Goal: Task Accomplishment & Management: Use online tool/utility

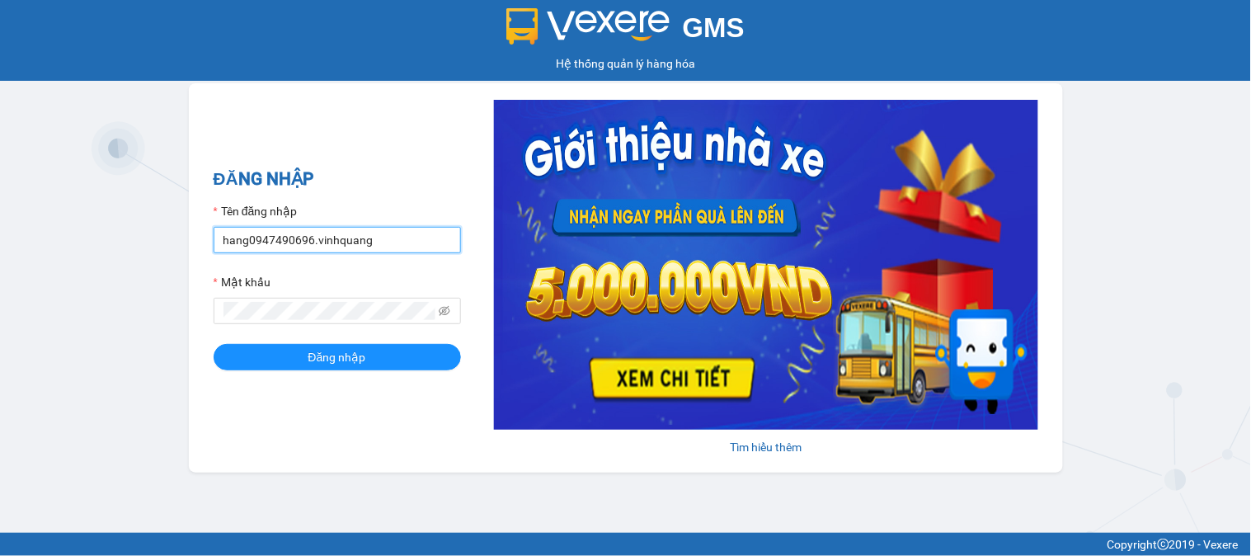
click at [249, 242] on input "hang0947490696.vinhquang" at bounding box center [337, 240] width 247 height 26
type input "thanh0388801553.vinhquang"
click at [214, 344] on button "Đăng nhập" at bounding box center [337, 357] width 247 height 26
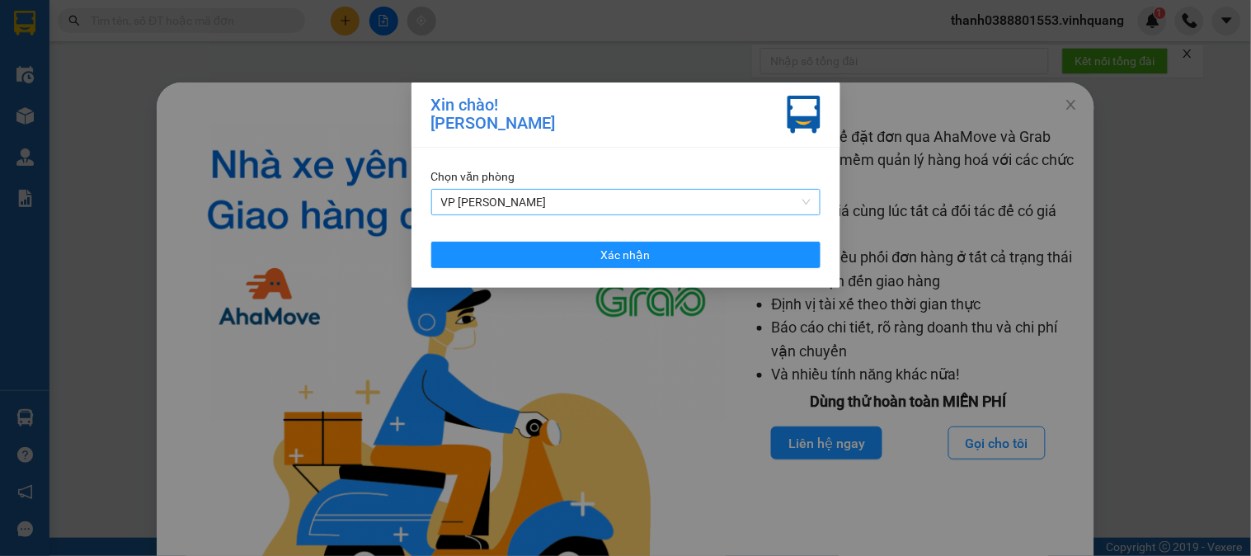
click at [622, 204] on span "VP [PERSON_NAME]" at bounding box center [625, 202] width 369 height 25
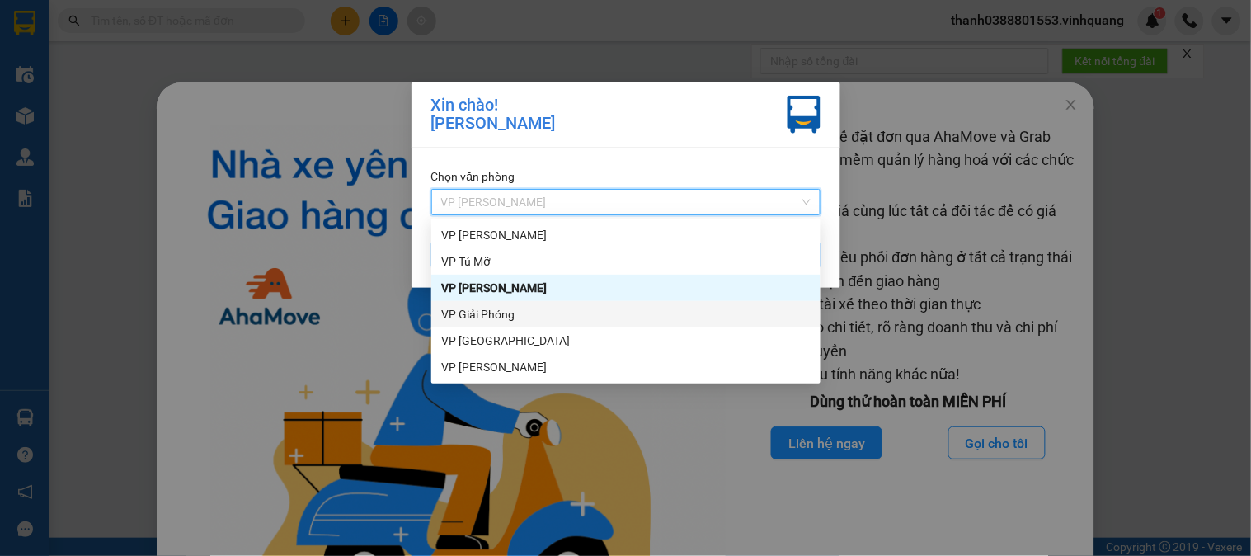
click at [533, 317] on div "VP Giải Phóng" at bounding box center [625, 314] width 369 height 18
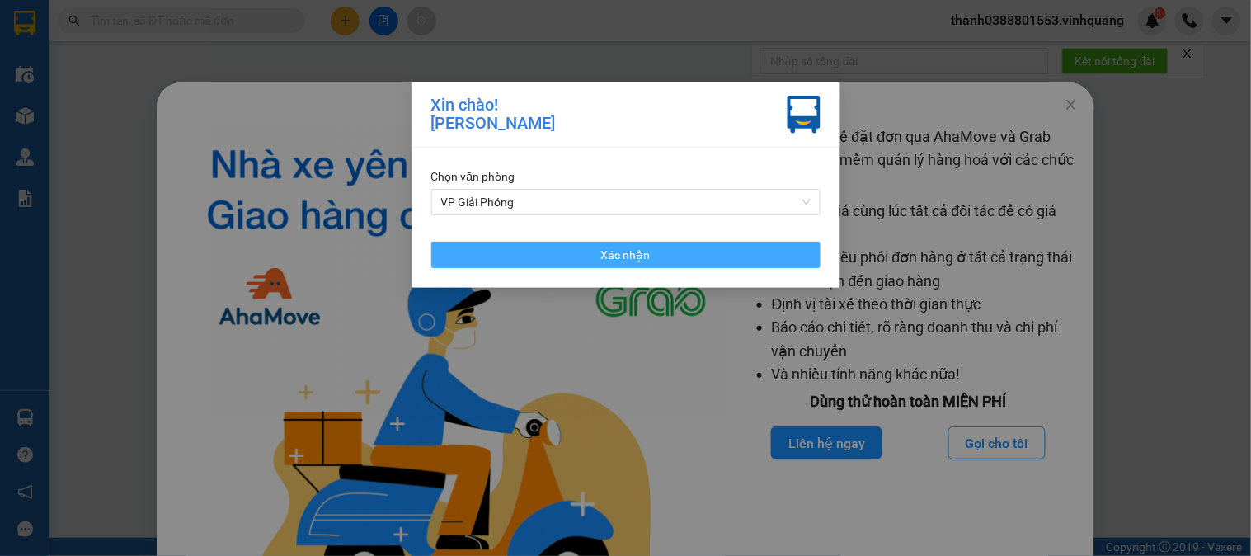
click at [590, 253] on button "Xác nhận" at bounding box center [625, 255] width 389 height 26
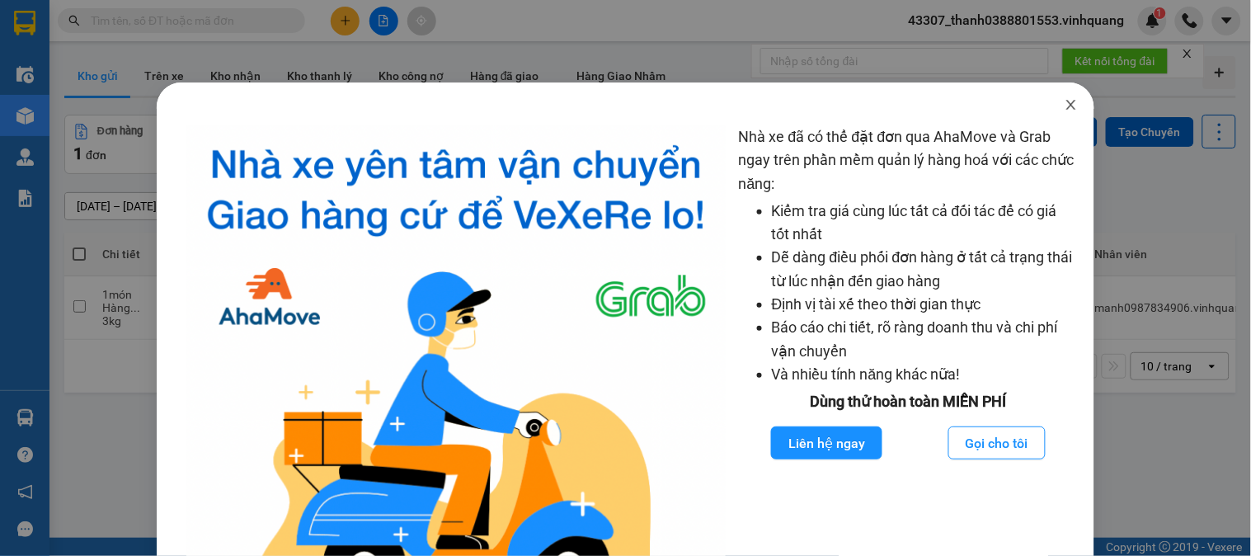
click at [1064, 102] on icon "close" at bounding box center [1070, 104] width 13 height 13
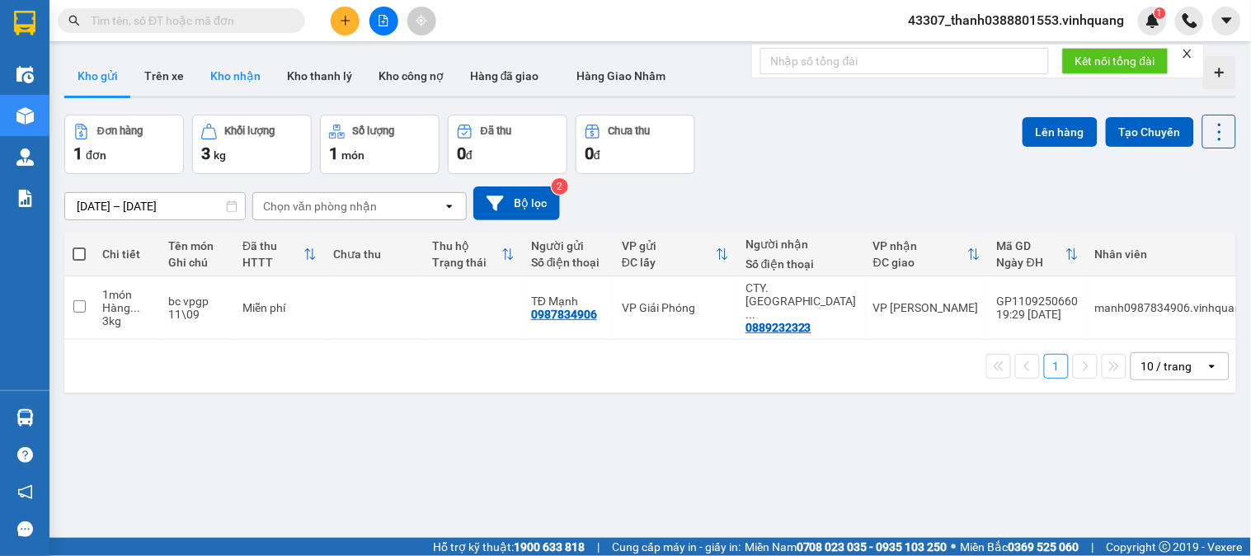
click at [236, 72] on button "Kho nhận" at bounding box center [235, 76] width 77 height 40
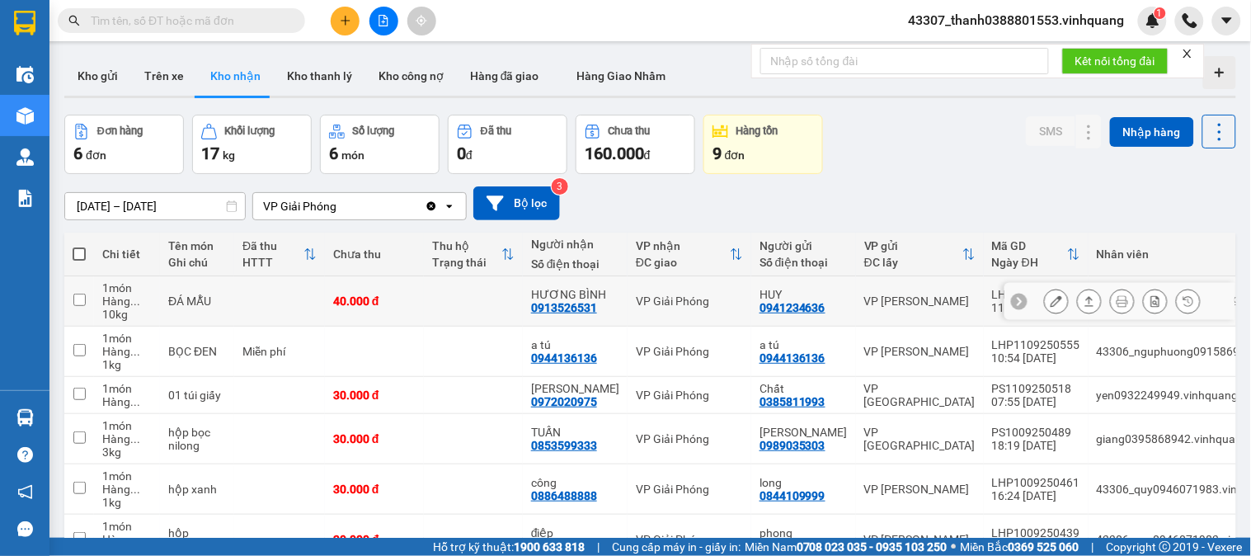
scroll to position [92, 0]
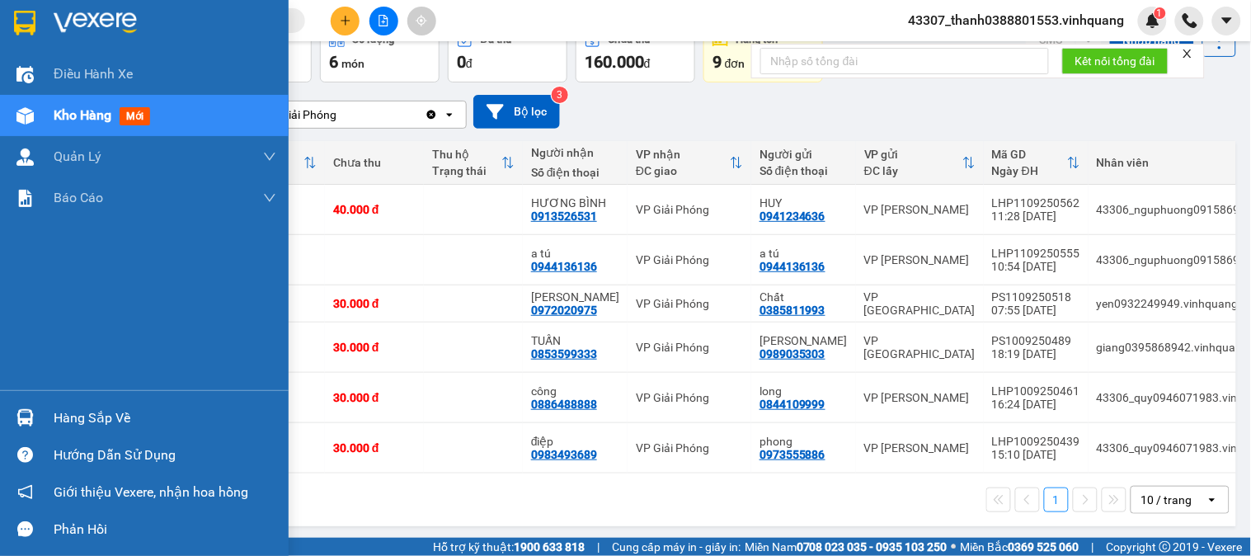
click at [43, 399] on div "Hàng sắp về" at bounding box center [144, 417] width 289 height 37
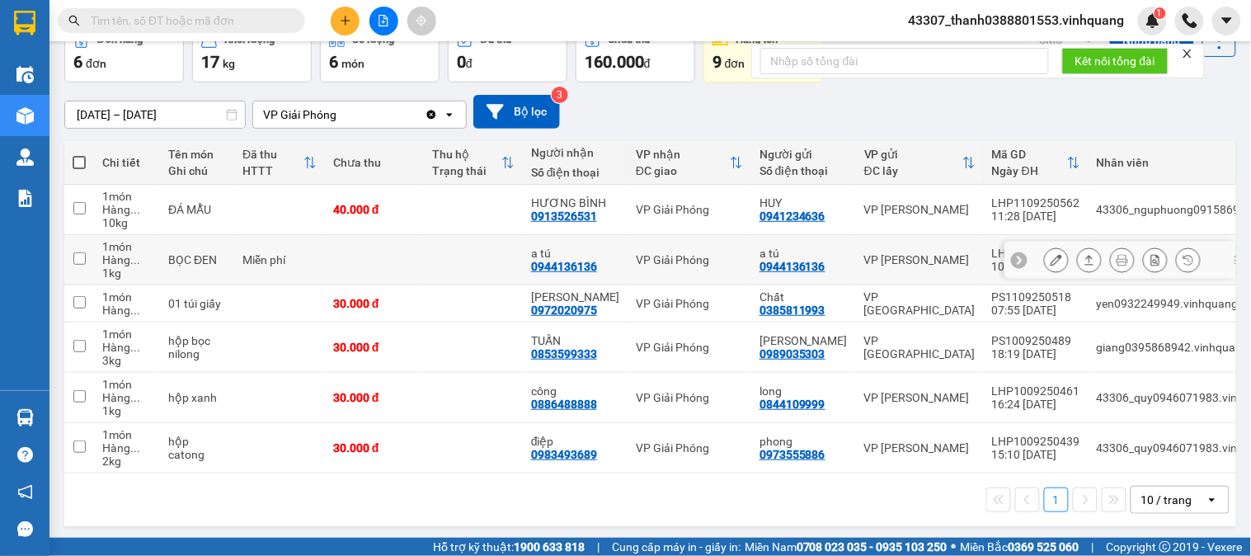
click at [598, 272] on section "Kết quả tìm kiếm ( 0 ) Bộ lọc No Data 43307_thanh0388801553.vinhquang 1 Điều hà…" at bounding box center [625, 278] width 1251 height 556
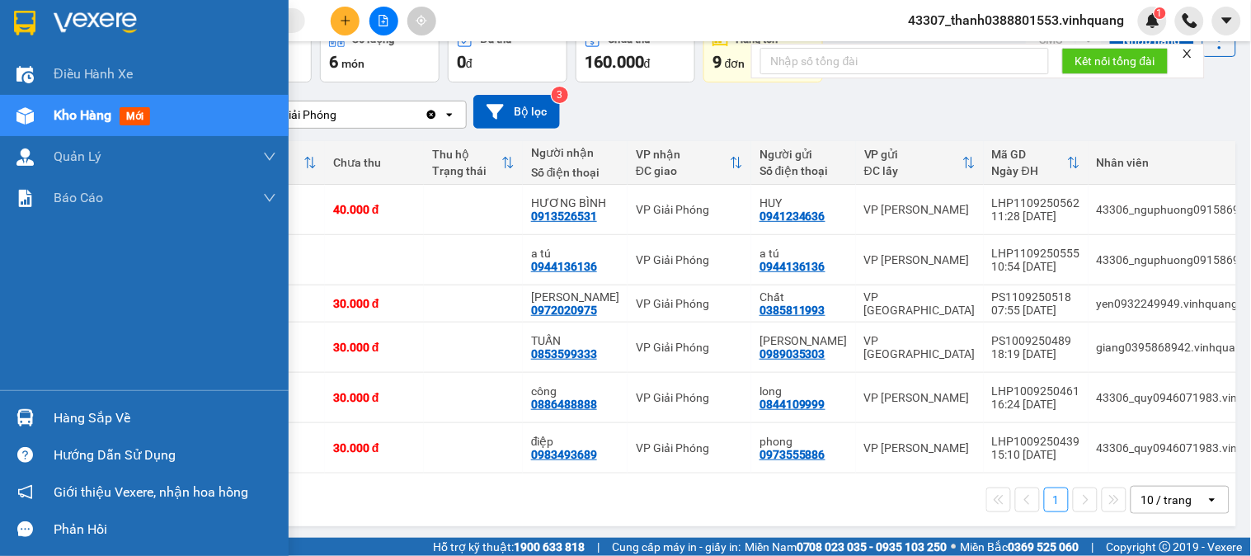
drag, startPoint x: 35, startPoint y: 423, endPoint x: 61, endPoint y: 419, distance: 26.7
click at [50, 419] on div "Hàng sắp về" at bounding box center [144, 417] width 289 height 37
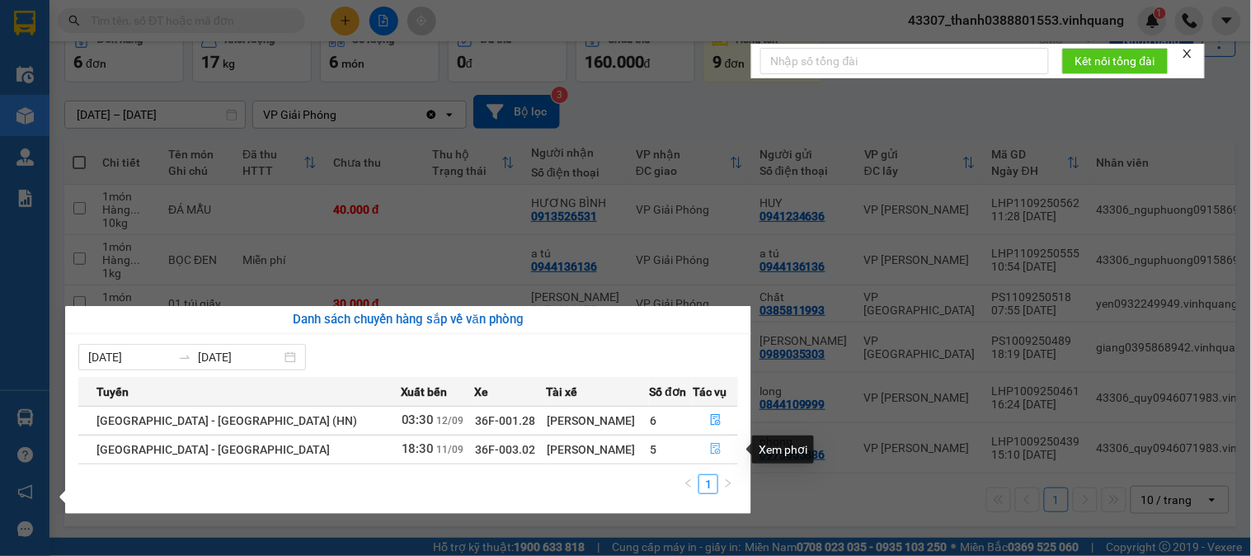
click at [712, 454] on icon "file-done" at bounding box center [716, 449] width 12 height 12
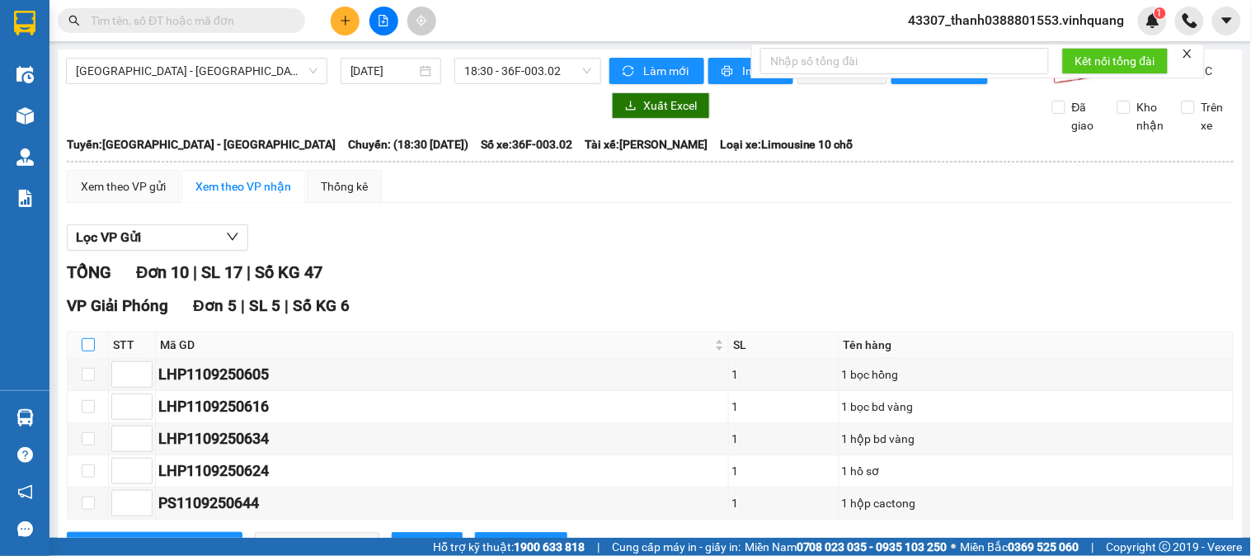
click at [84, 351] on input "checkbox" at bounding box center [88, 344] width 13 height 13
checkbox input "true"
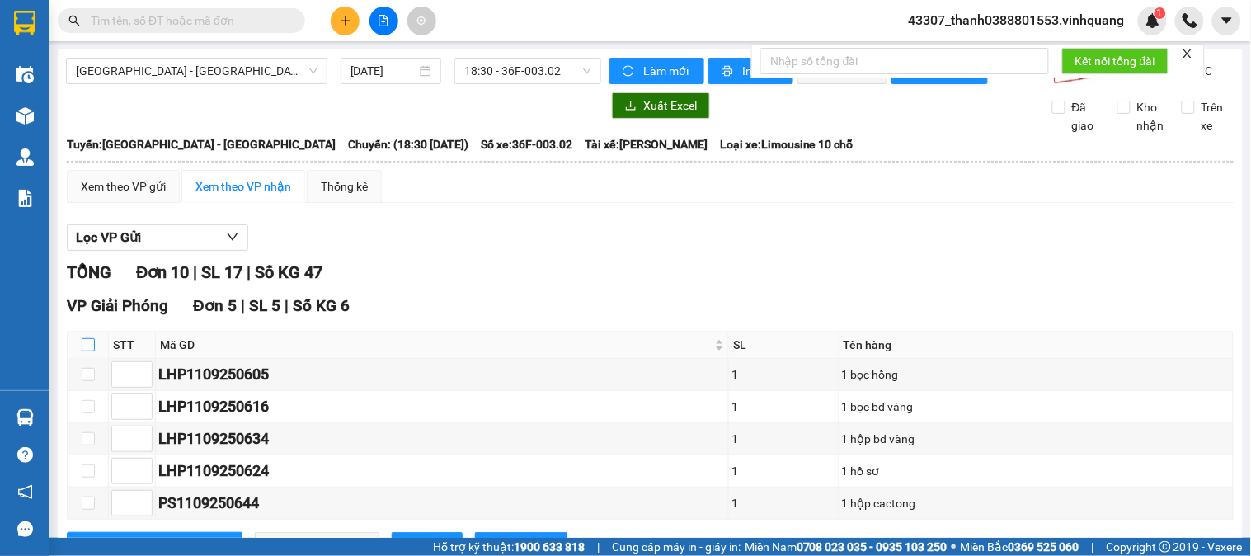
checkbox input "true"
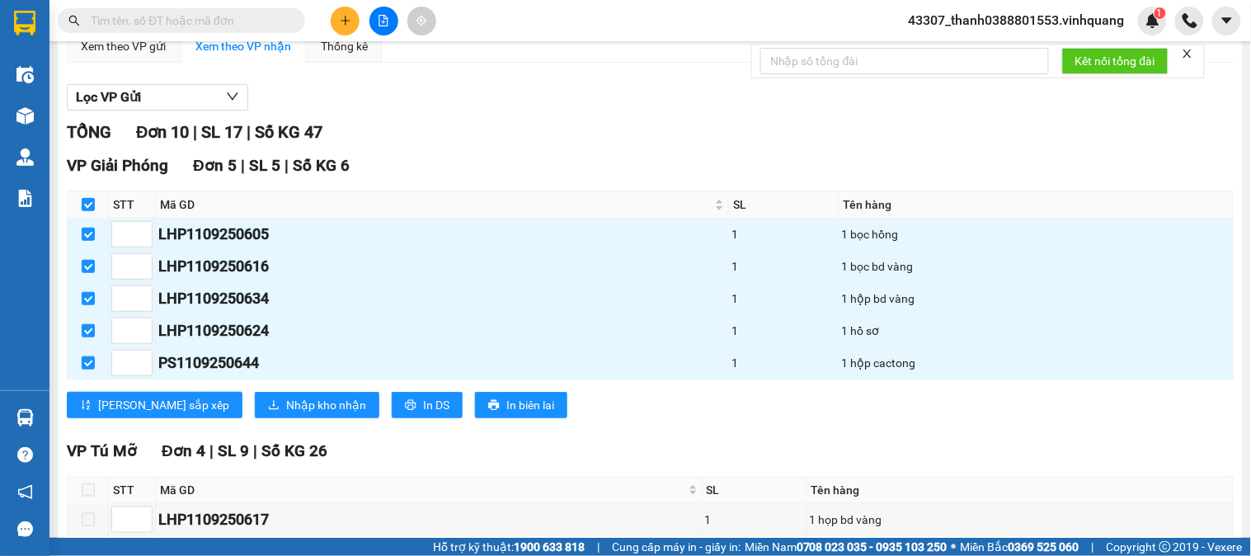
scroll to position [142, 0]
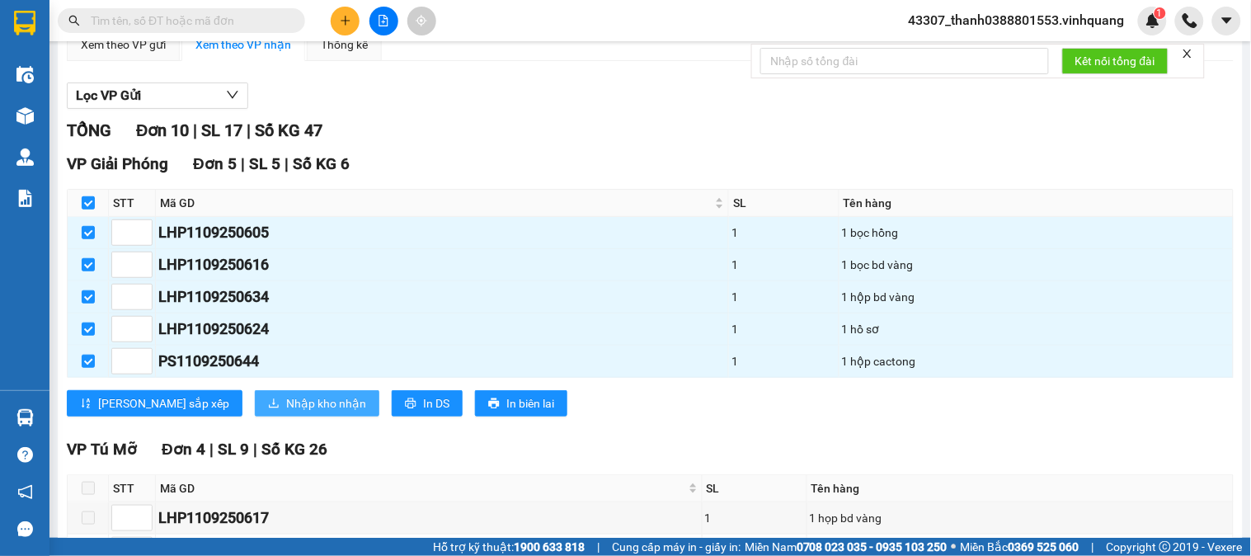
click at [286, 412] on span "Nhập kho nhận" at bounding box center [326, 403] width 80 height 18
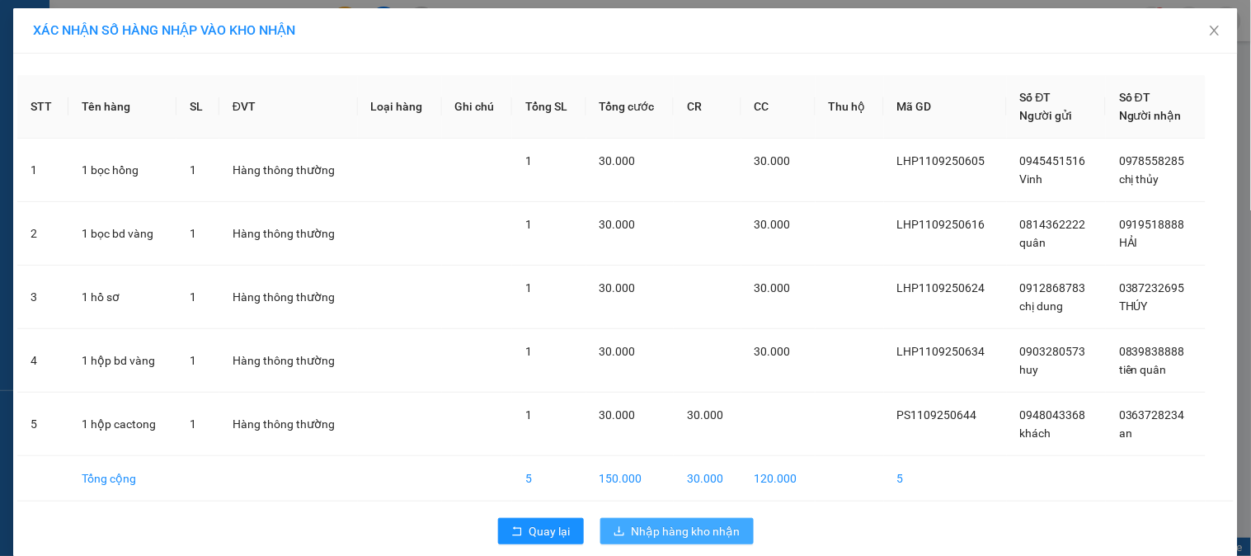
click at [665, 529] on span "Nhập hàng kho nhận" at bounding box center [686, 531] width 109 height 18
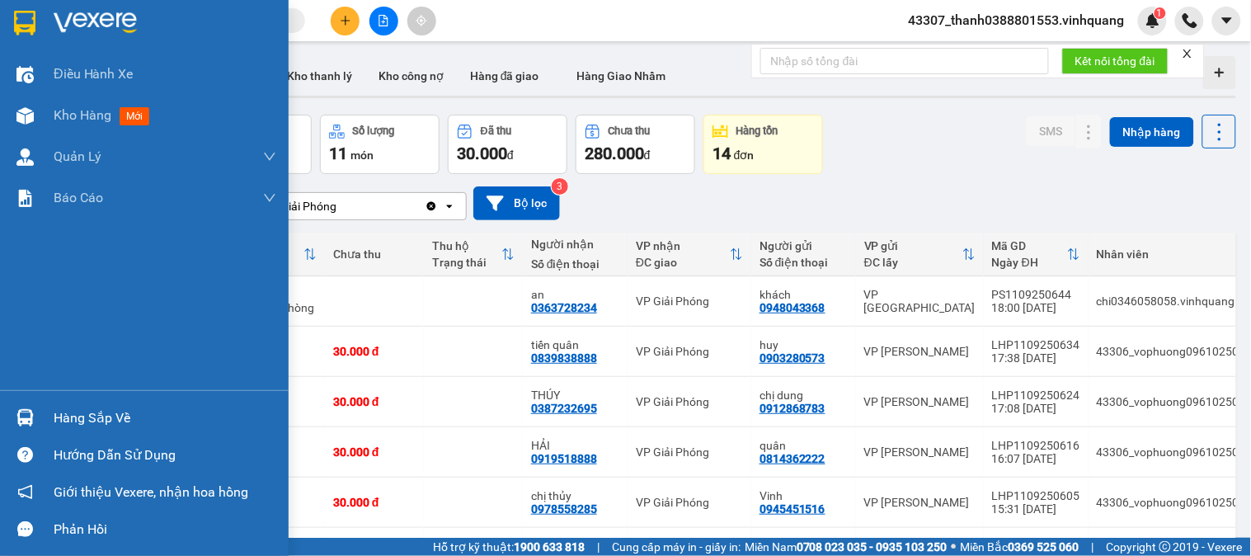
click at [31, 414] on img at bounding box center [24, 417] width 17 height 17
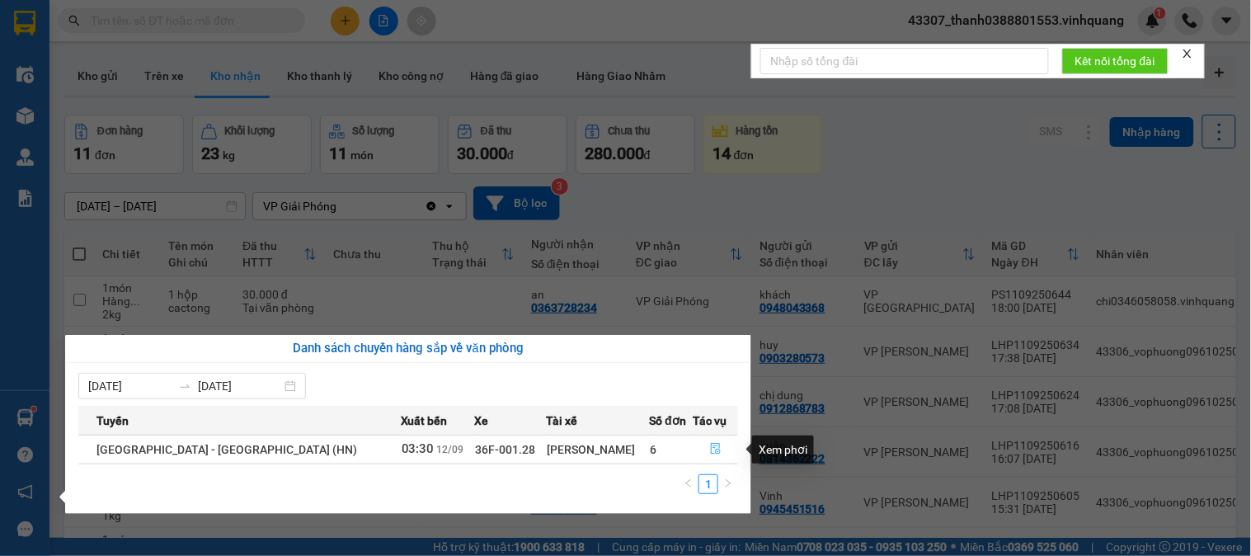
click at [711, 447] on icon "file-done" at bounding box center [716, 449] width 10 height 12
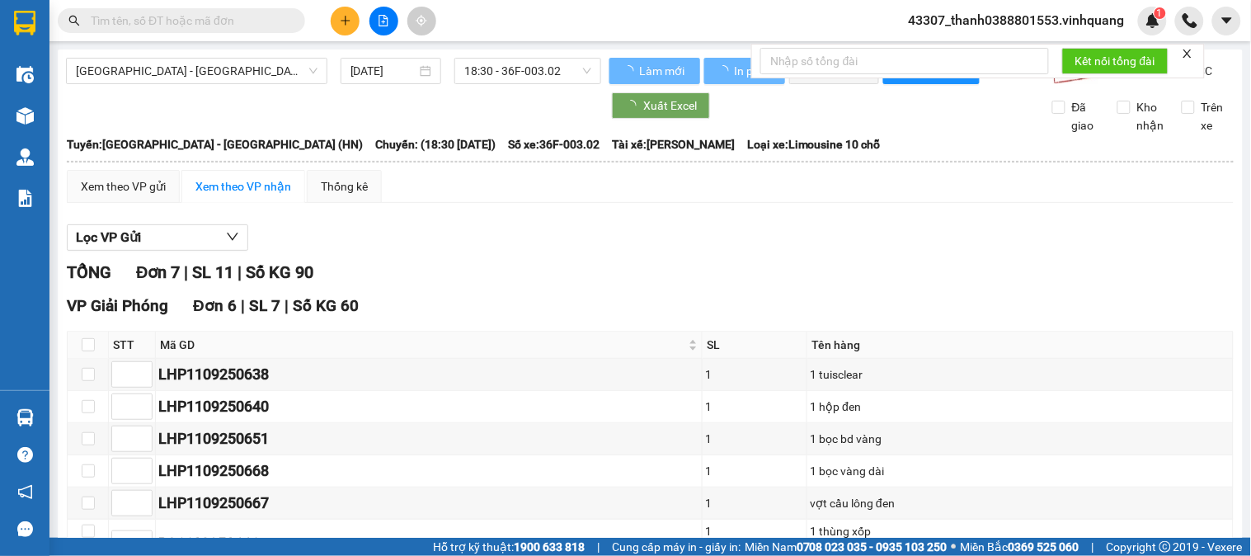
type input "12/09/2025"
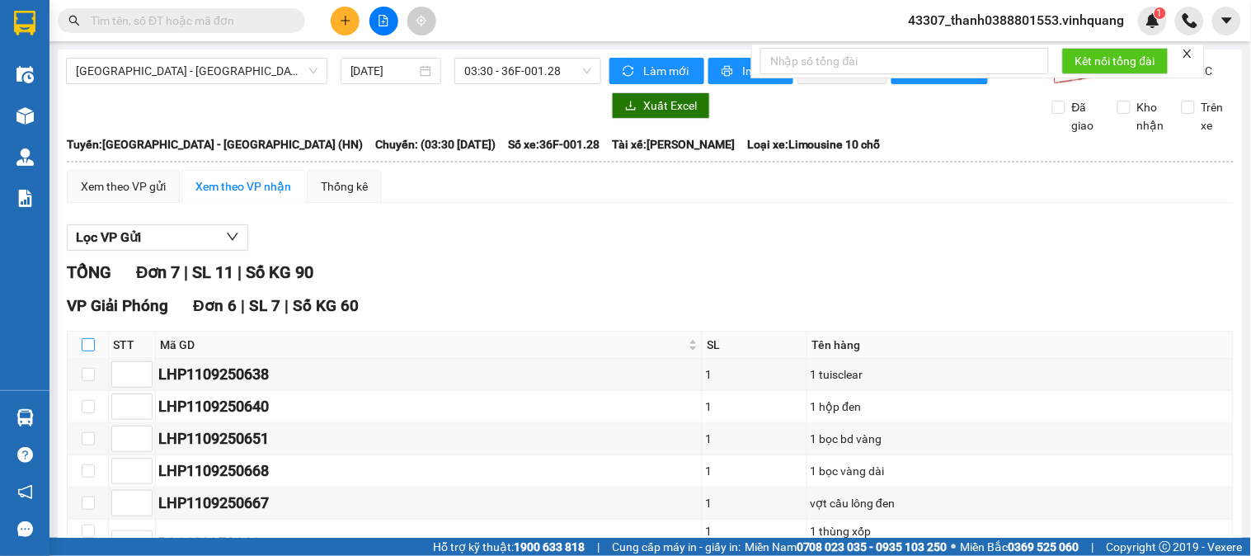
click at [93, 351] on input "checkbox" at bounding box center [88, 344] width 13 height 13
checkbox input "true"
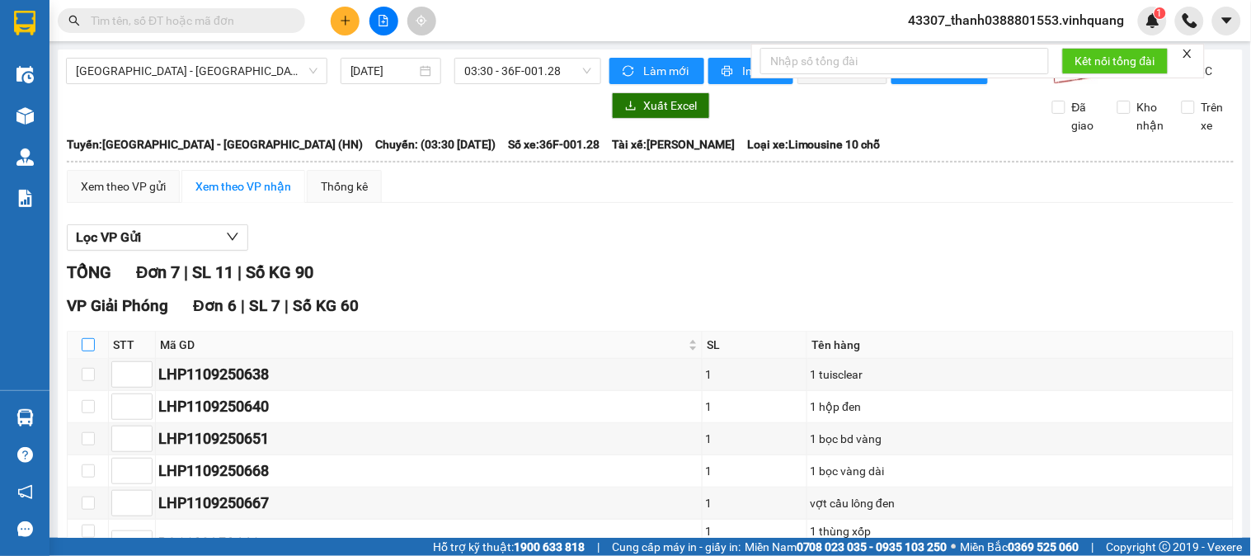
checkbox input "true"
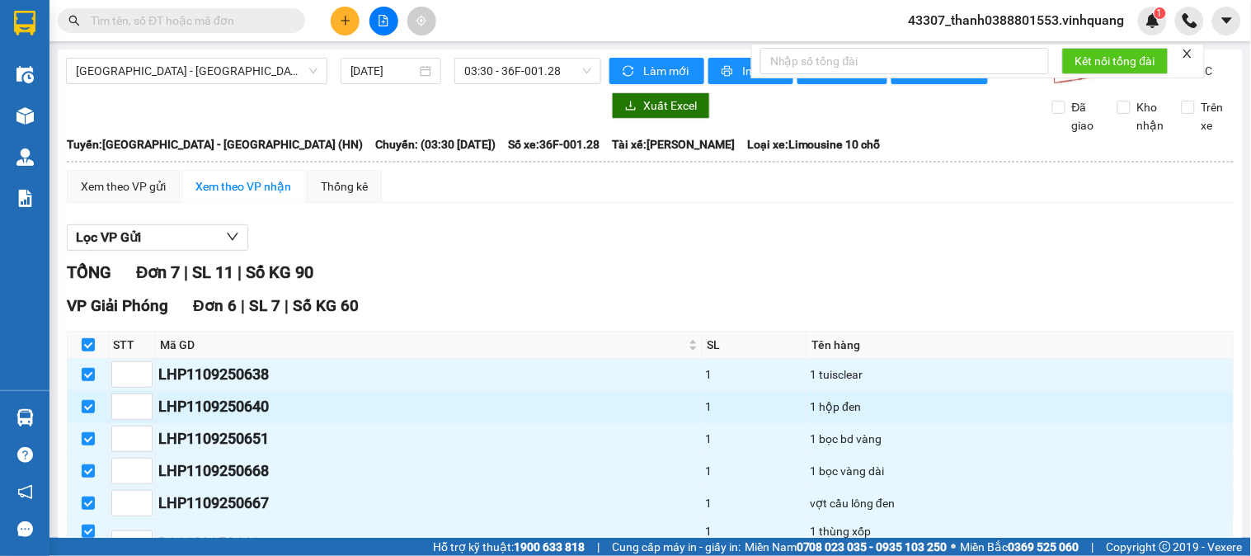
scroll to position [92, 0]
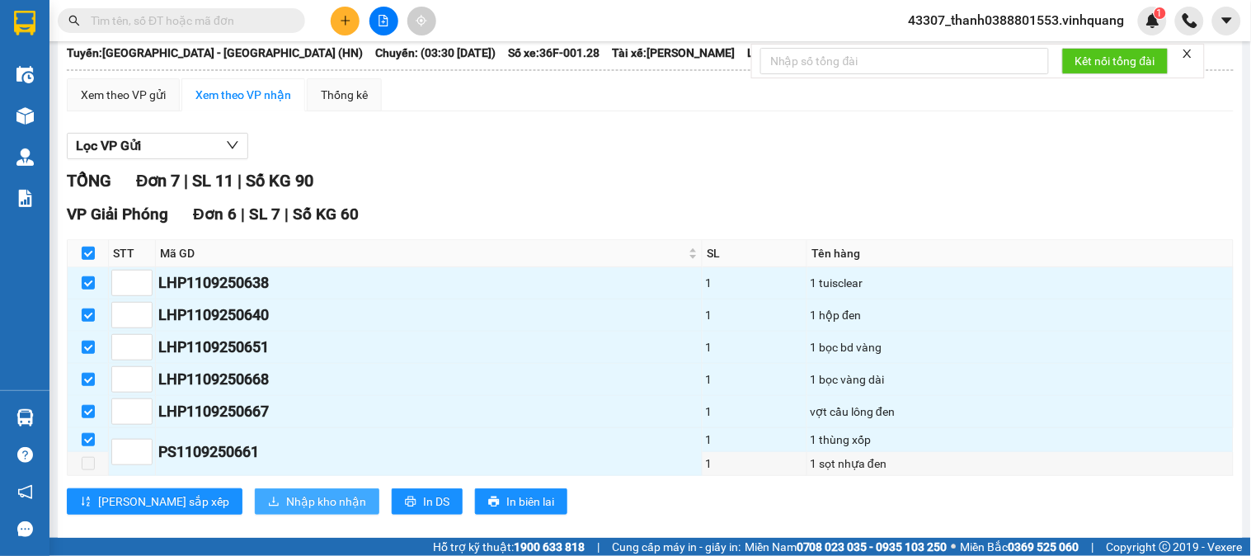
click at [286, 510] on span "Nhập kho nhận" at bounding box center [326, 501] width 80 height 18
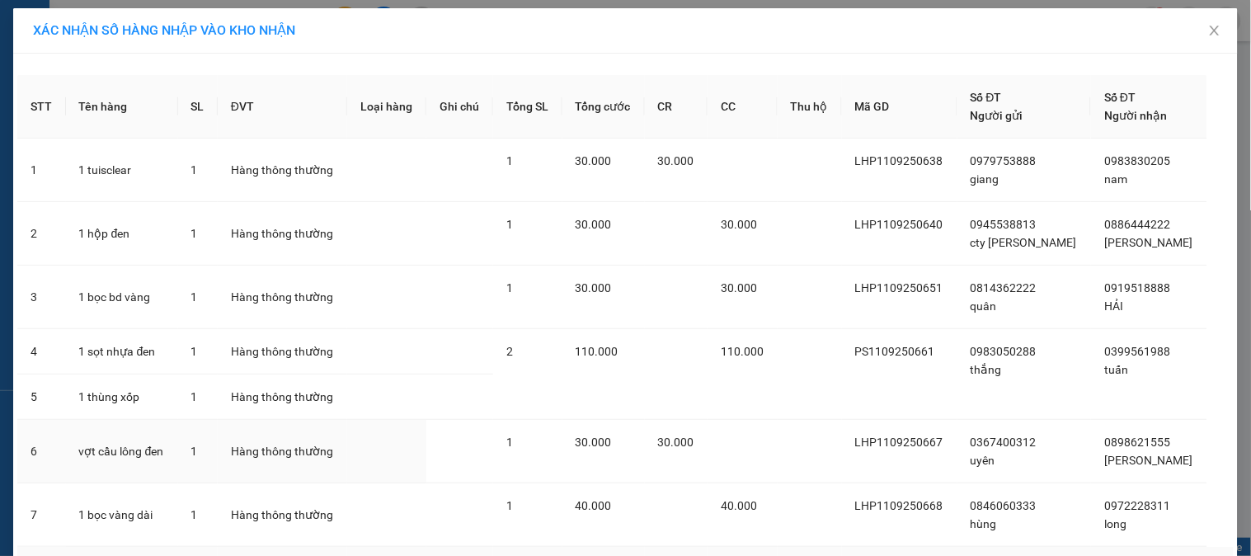
scroll to position [111, 0]
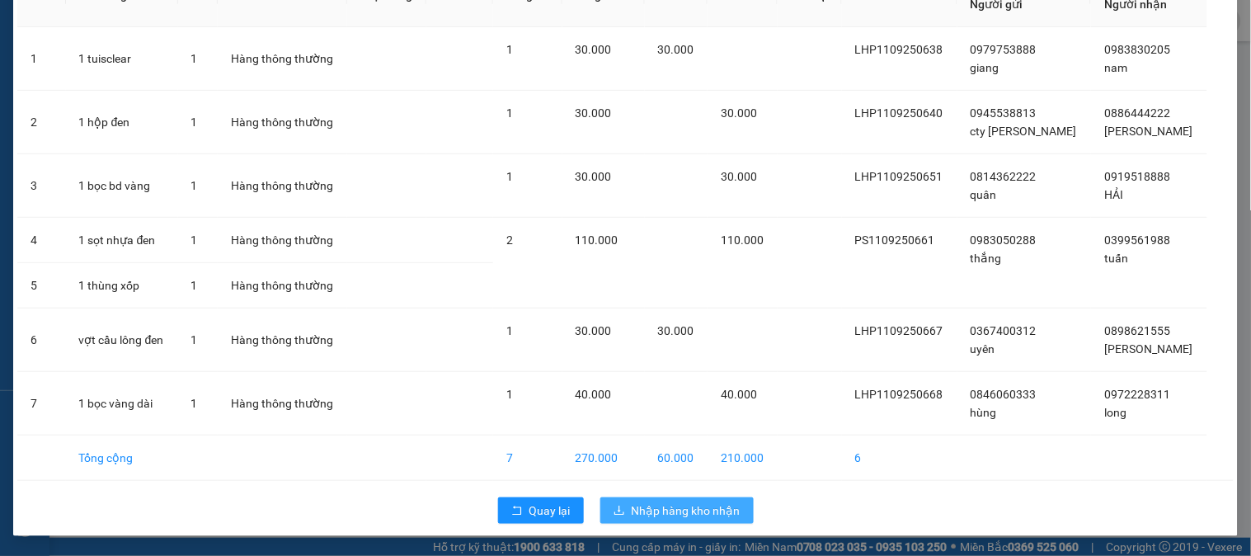
click at [677, 505] on span "Nhập hàng kho nhận" at bounding box center [686, 510] width 109 height 18
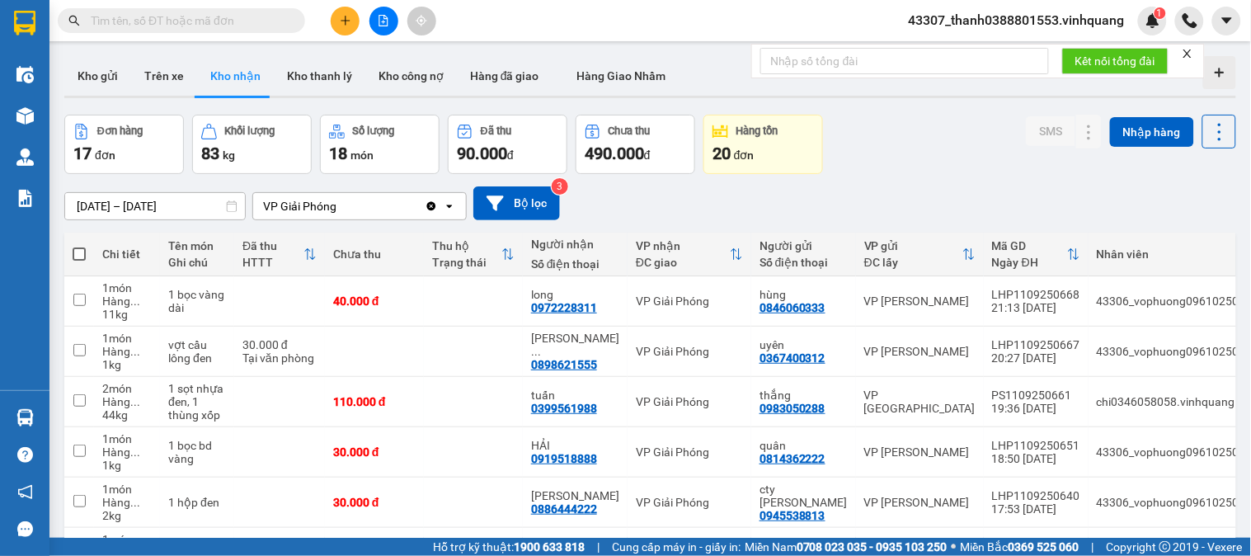
click at [427, 208] on icon "Clear value" at bounding box center [431, 205] width 9 height 9
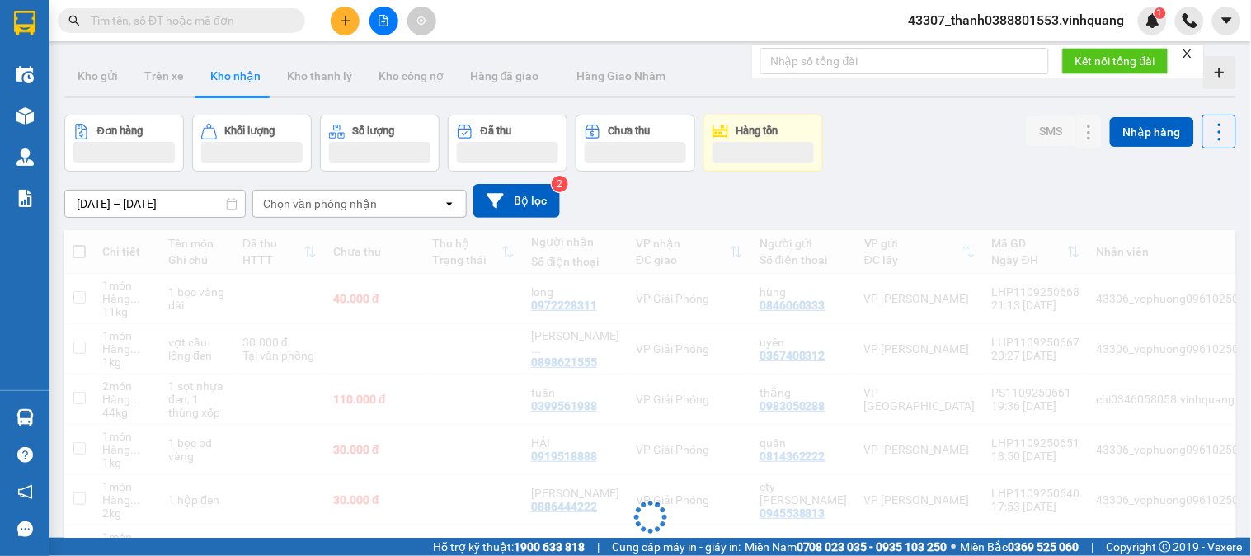
click at [418, 208] on div "Chọn văn phòng nhận" at bounding box center [348, 203] width 190 height 26
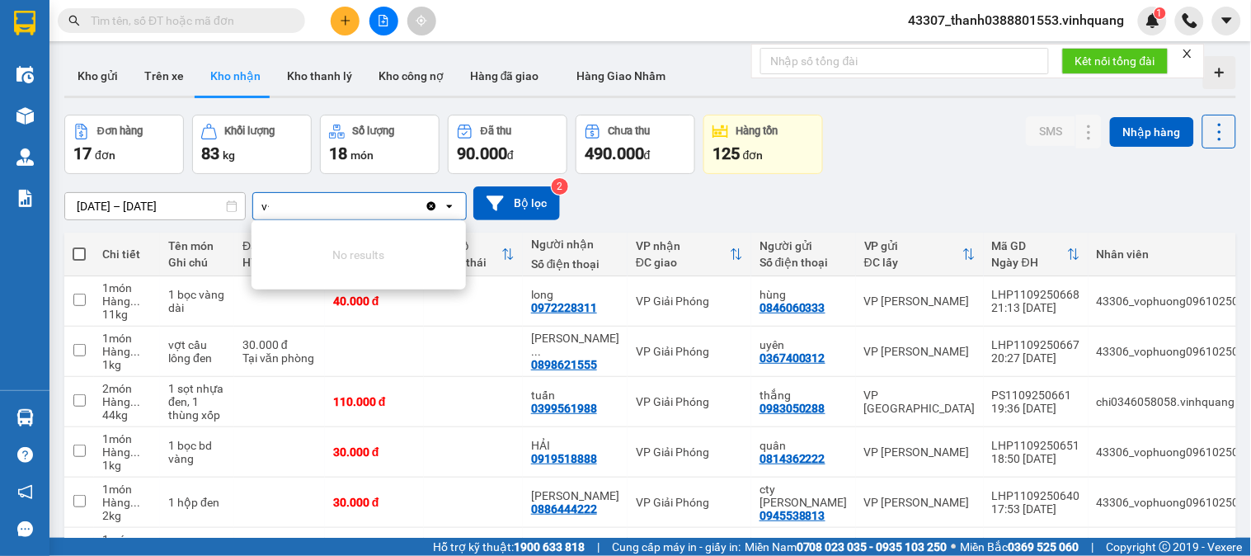
type input "v"
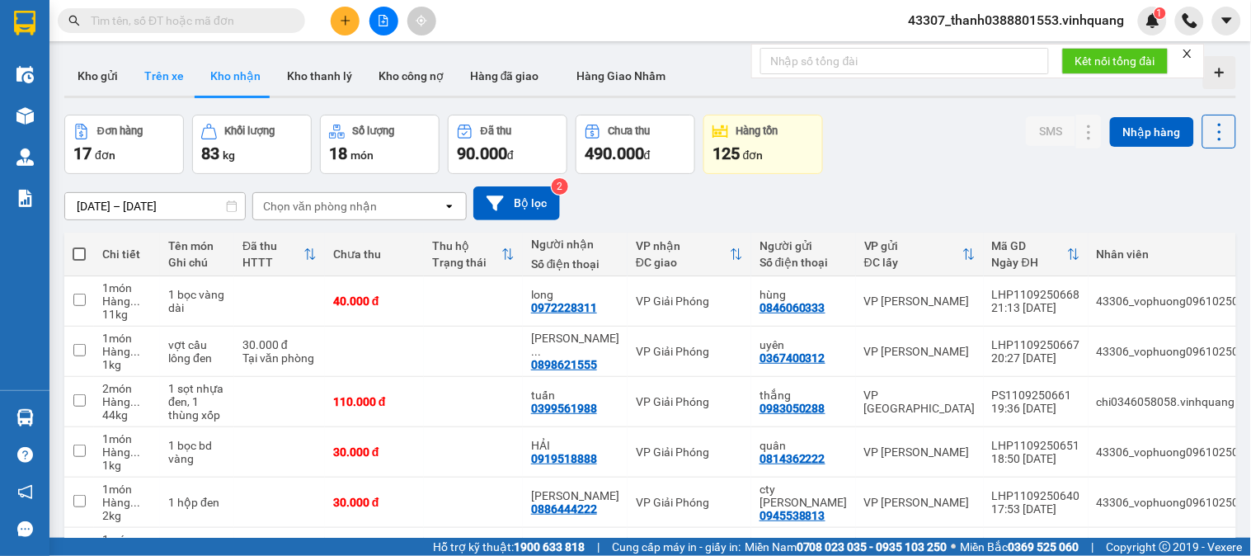
click at [173, 88] on button "Trên xe" at bounding box center [164, 76] width 66 height 40
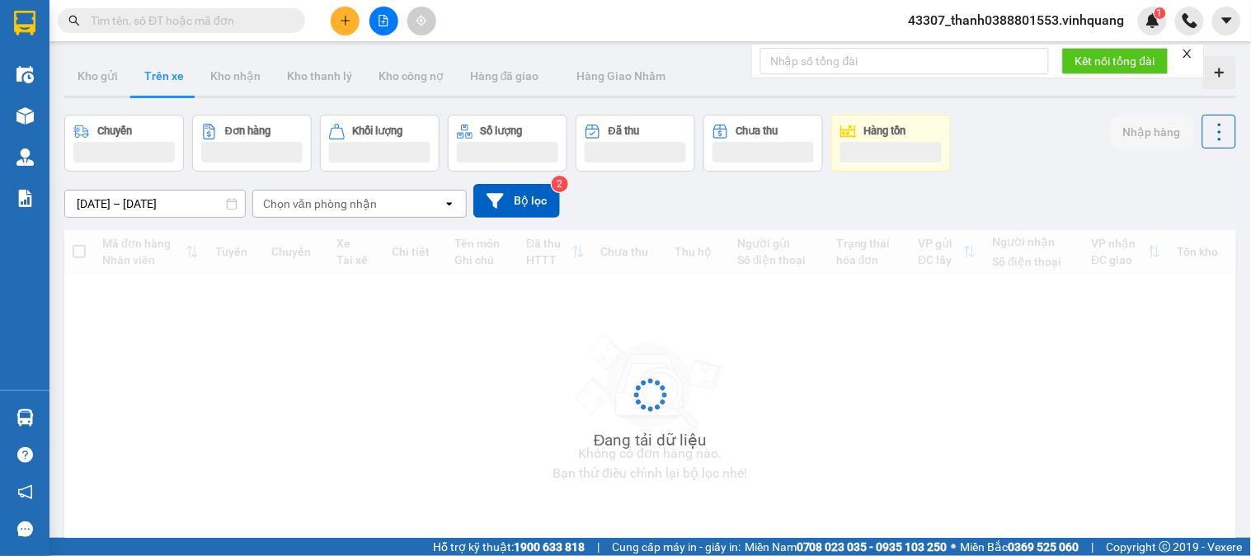
click at [312, 201] on div "Chọn văn phòng nhận" at bounding box center [320, 203] width 114 height 16
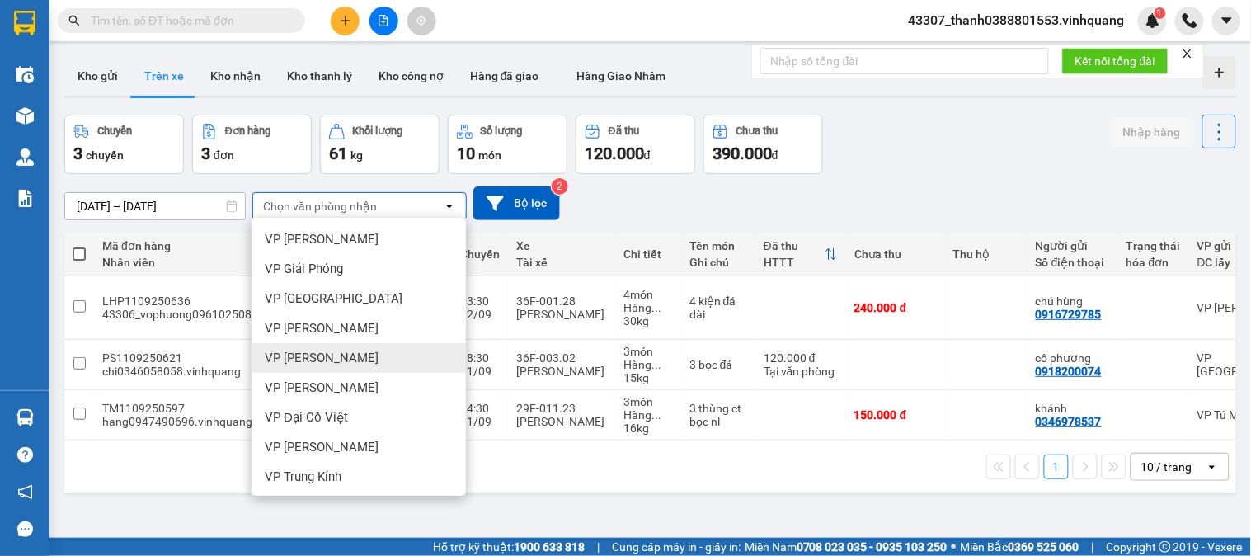
click at [360, 361] on span "VP Nguyễn Văn Cừ" at bounding box center [322, 358] width 114 height 16
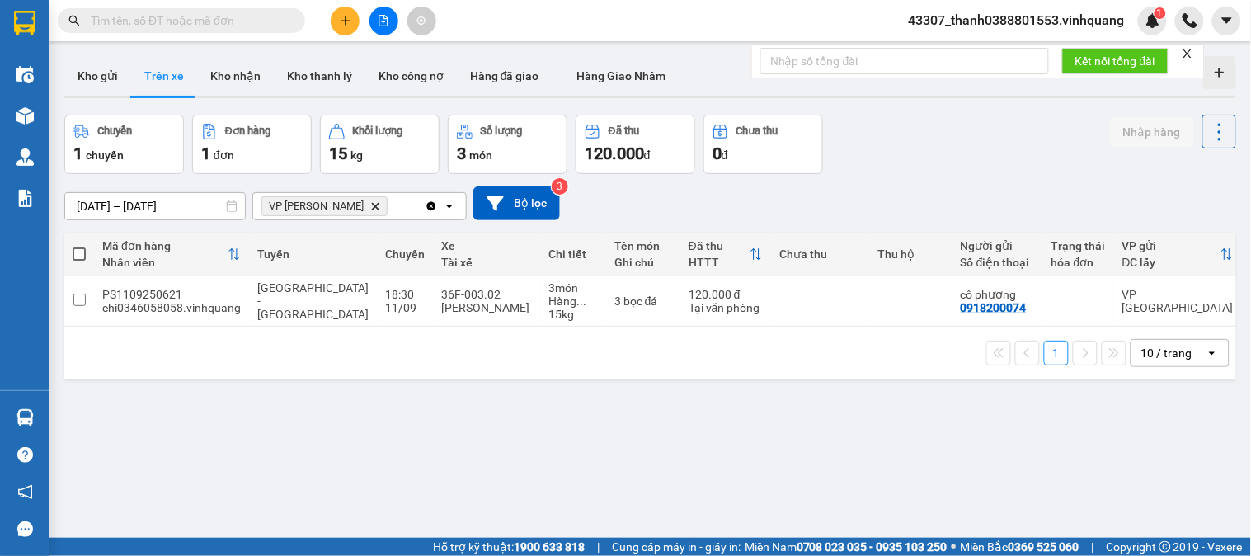
click at [372, 208] on icon "VP Nguyễn Văn Cừ, close by backspace" at bounding box center [375, 205] width 7 height 7
click at [369, 208] on div "Chọn văn phòng nhận" at bounding box center [320, 206] width 114 height 16
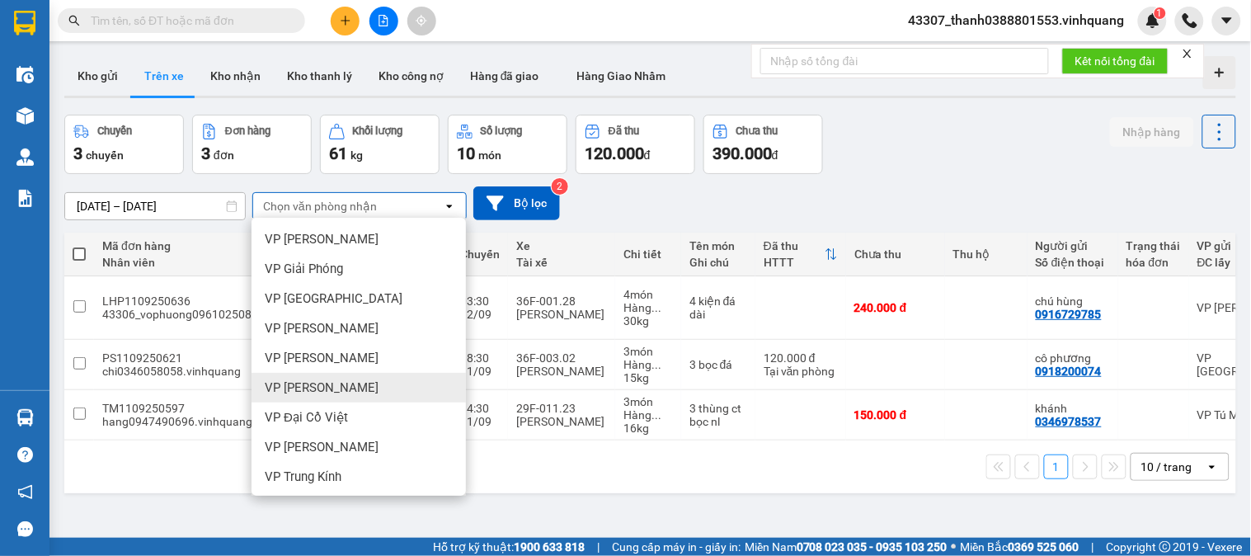
click at [373, 383] on div "VP Trần Khát Chân" at bounding box center [358, 388] width 214 height 30
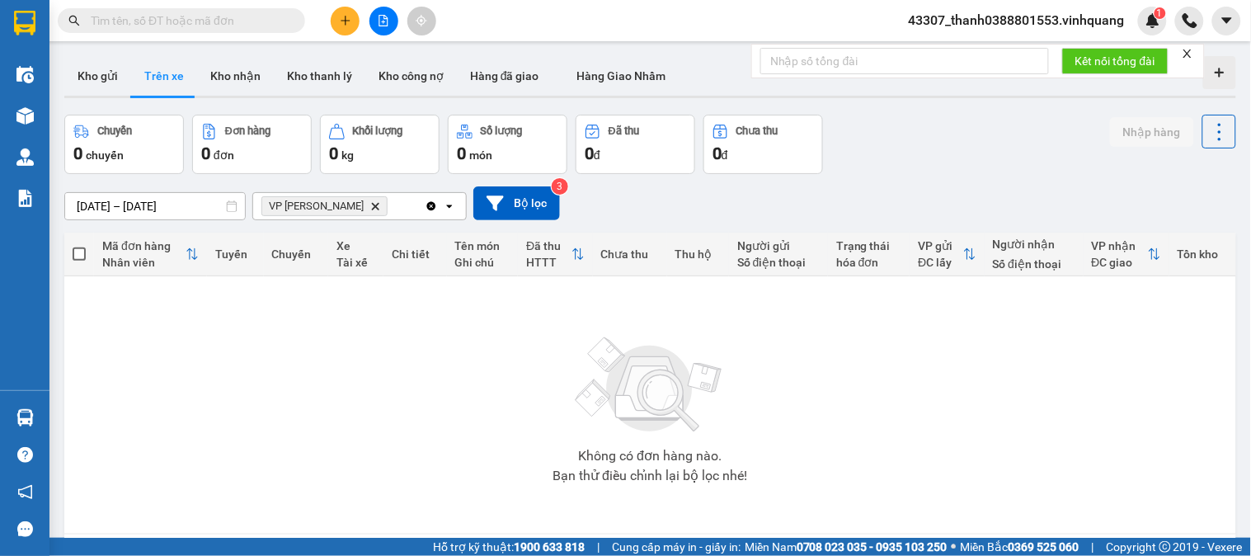
click at [373, 206] on icon "Delete" at bounding box center [375, 206] width 10 height 10
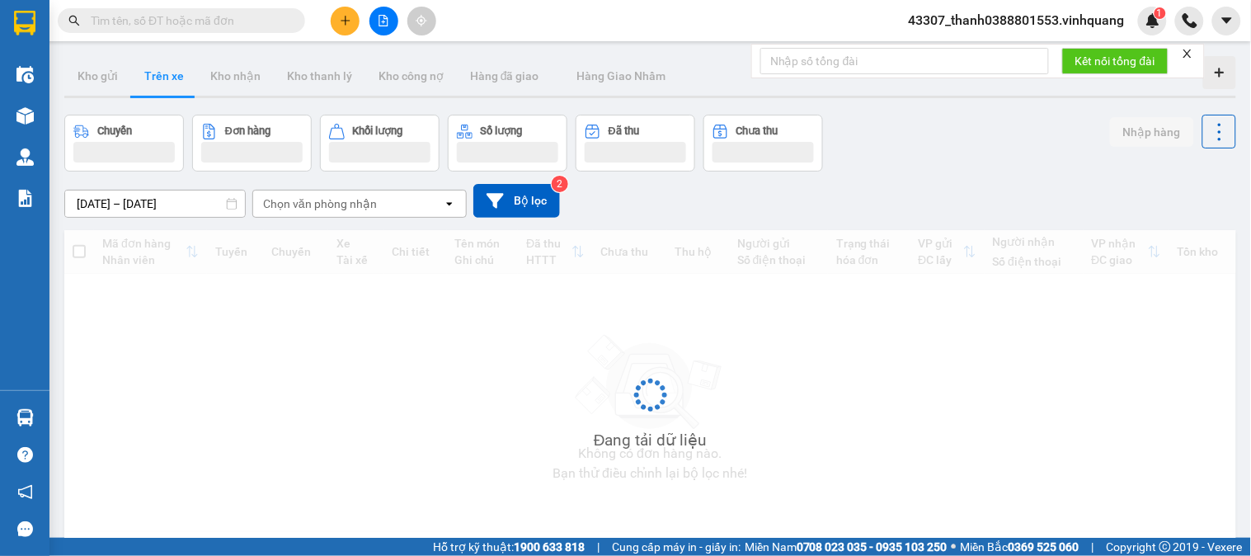
click at [373, 206] on div "Chọn văn phòng nhận" at bounding box center [320, 203] width 114 height 16
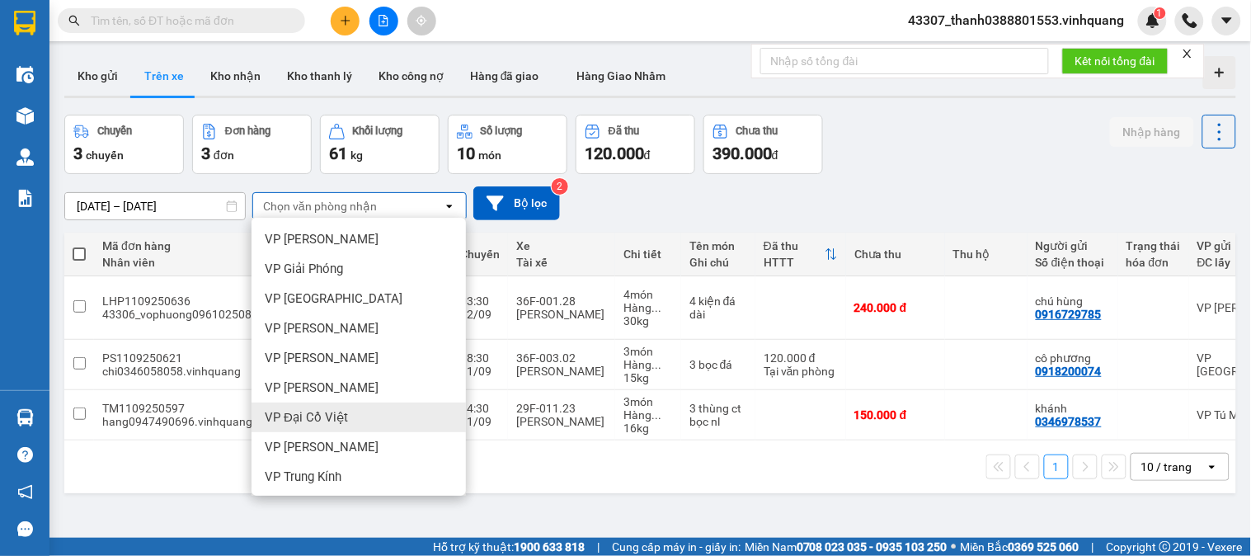
click at [357, 408] on div "VP Đại Cồ Việt" at bounding box center [358, 417] width 214 height 30
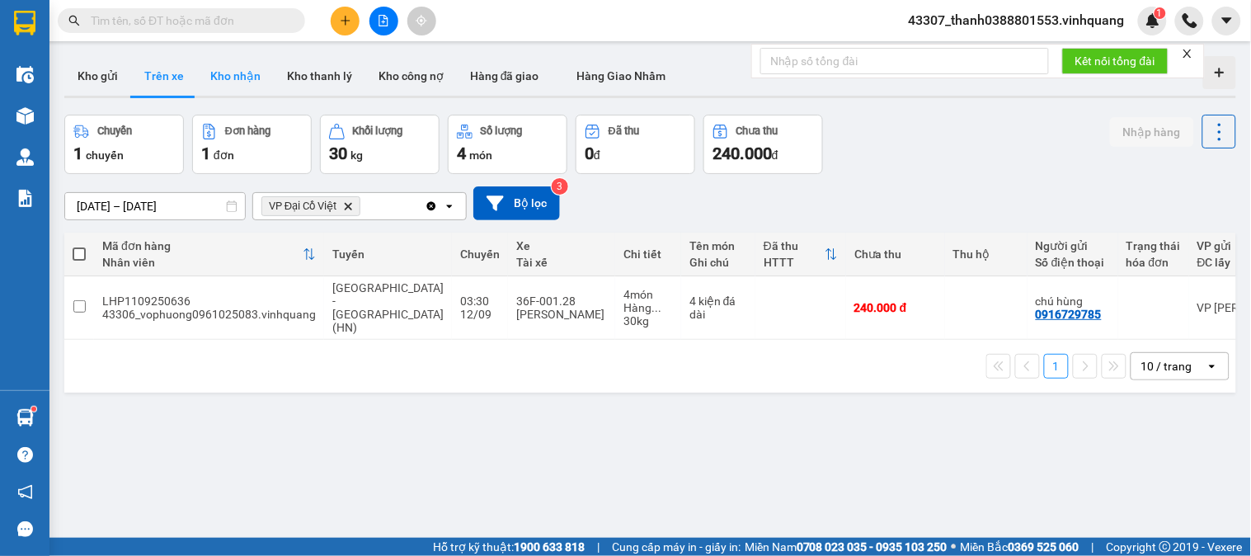
click at [229, 75] on button "Kho nhận" at bounding box center [235, 76] width 77 height 40
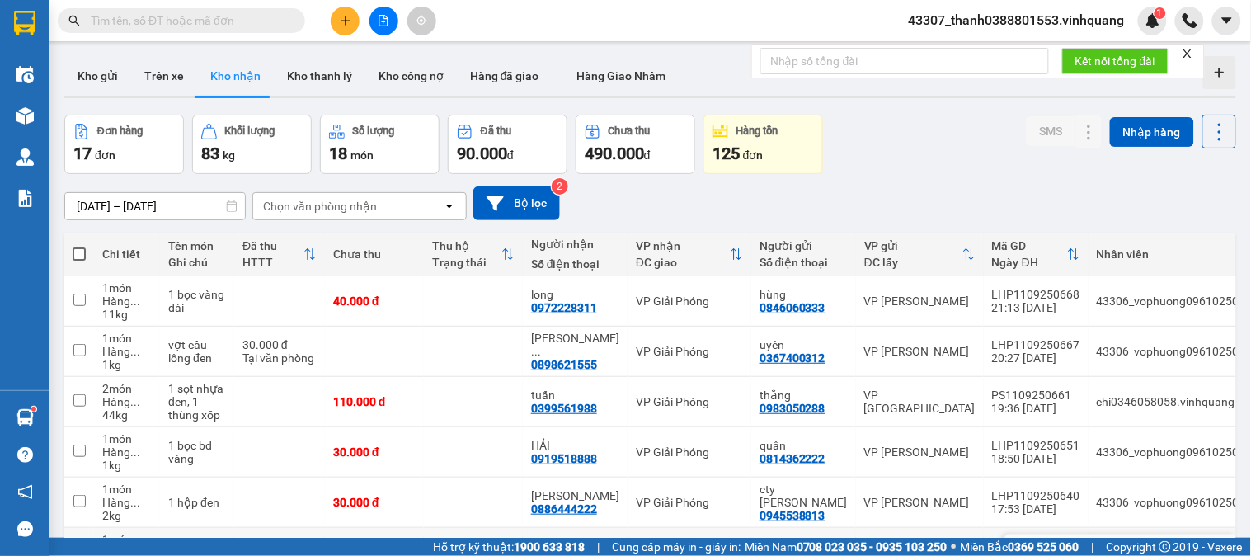
scroll to position [317, 0]
